Goal: Information Seeking & Learning: Learn about a topic

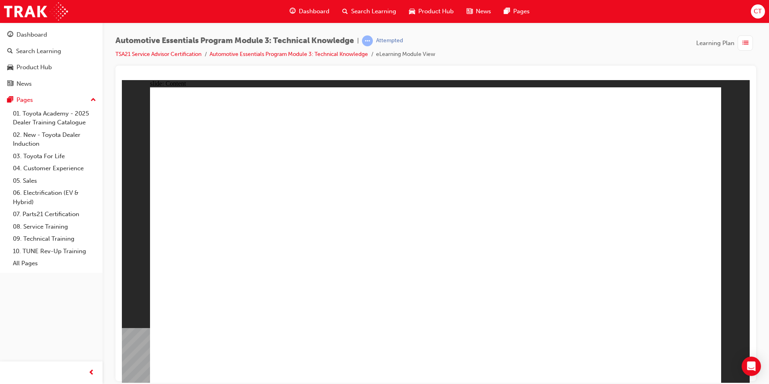
drag, startPoint x: 692, startPoint y: 104, endPoint x: 686, endPoint y: 107, distance: 6.5
